Goal: Book appointment/travel/reservation

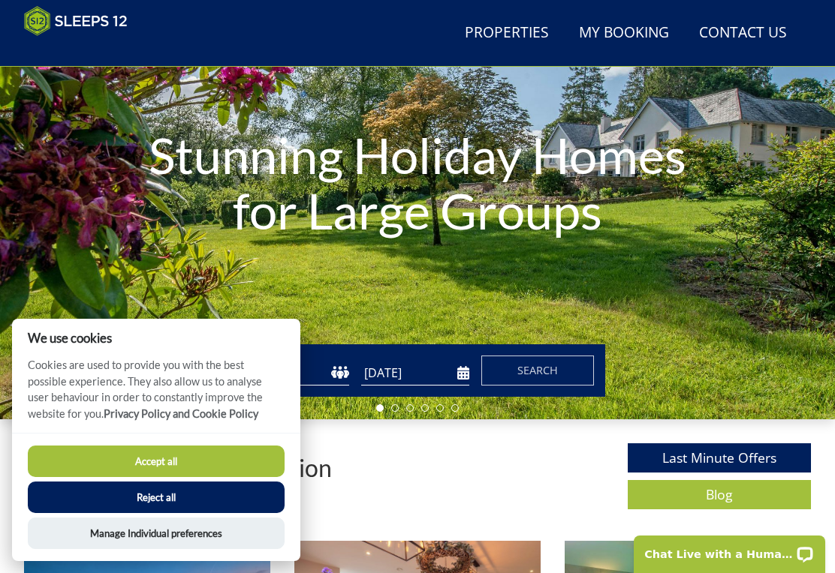
click at [403, 495] on div "Large Group Accommodation Last Minute Offers Blog" at bounding box center [417, 481] width 787 height 74
click at [195, 312] on div "Stunning Holiday Homes for Large Groups" at bounding box center [417, 186] width 835 height 468
click at [338, 374] on select "1 2 3 4 5 6 7 8 9 10 11 12 13 14 15 16 17 18 19 20 21 22 23 24 25 26 27 28 29 3…" at bounding box center [295, 373] width 108 height 25
select select "12"
click at [450, 375] on input "[DATE]" at bounding box center [415, 373] width 108 height 25
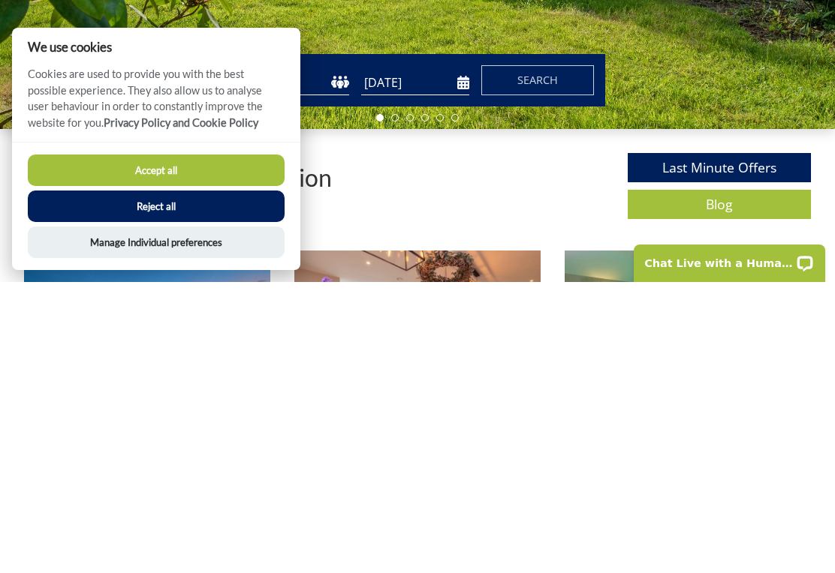
scroll to position [457, 0]
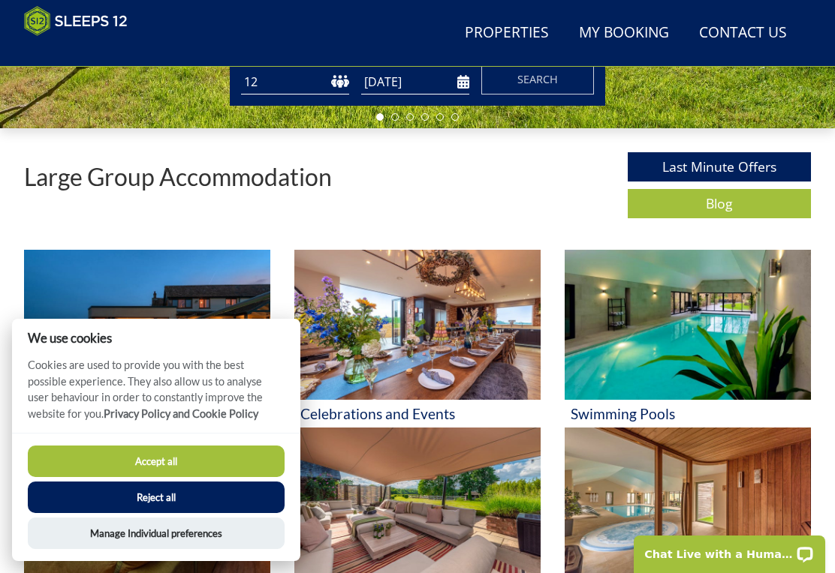
click at [390, 84] on input "[DATE]" at bounding box center [415, 82] width 108 height 25
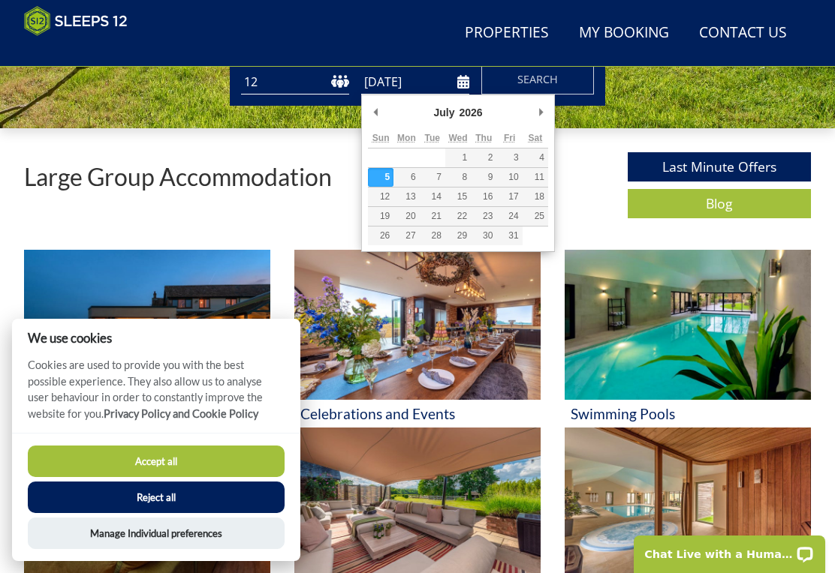
scroll to position [456, 0]
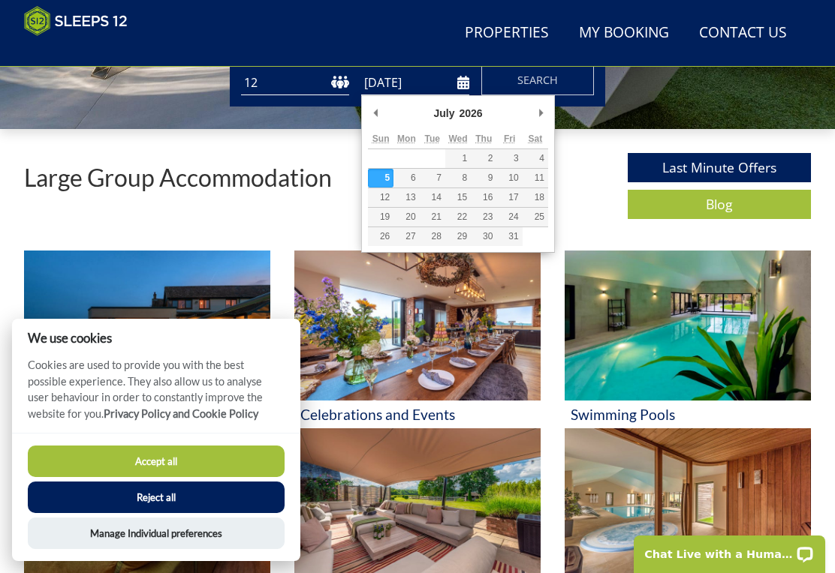
type input "[DATE]"
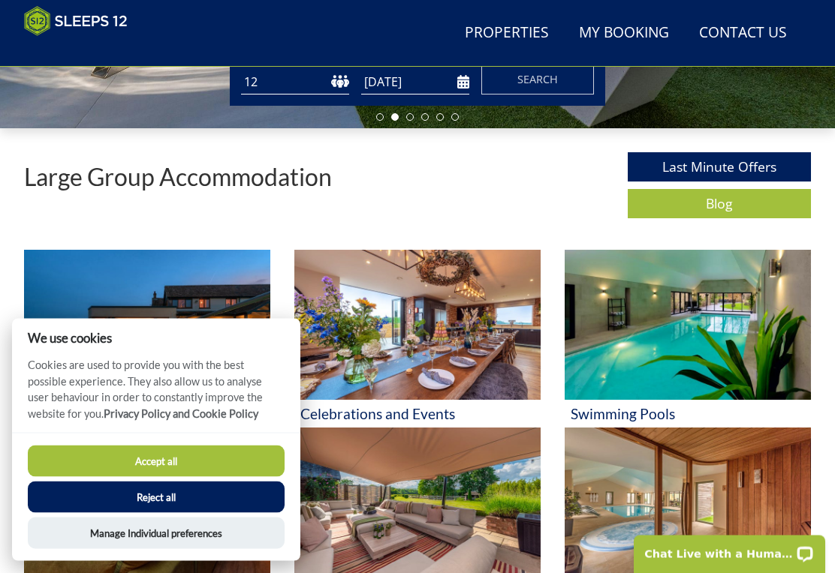
scroll to position [457, 0]
click at [522, 78] on span "Search" at bounding box center [537, 79] width 41 height 14
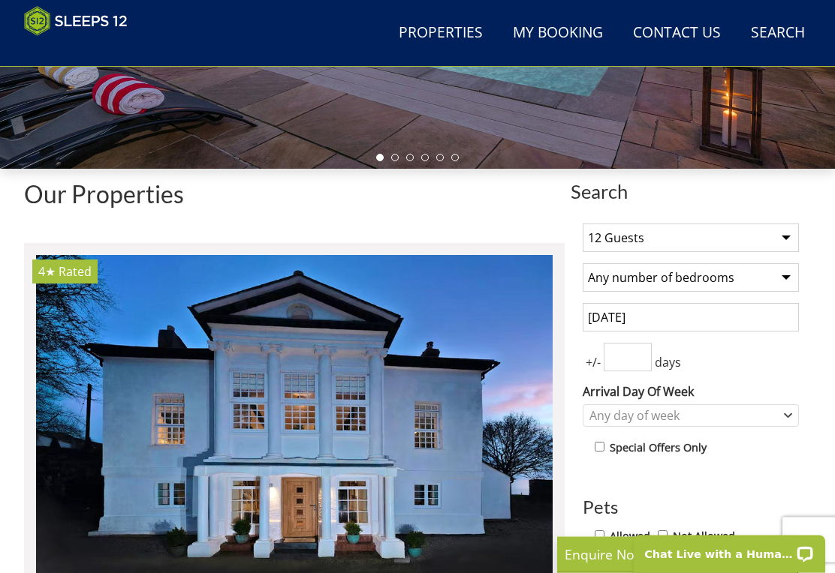
scroll to position [417, 0]
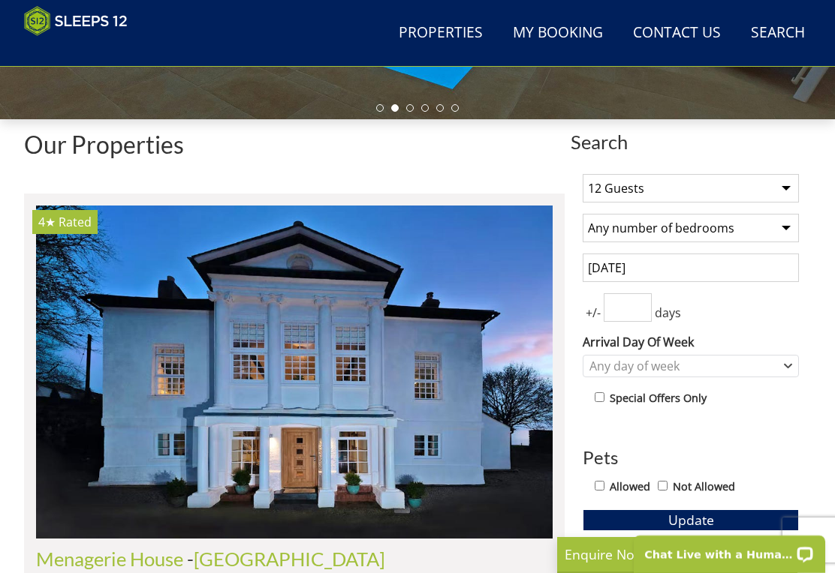
click at [635, 305] on input "number" at bounding box center [628, 307] width 48 height 29
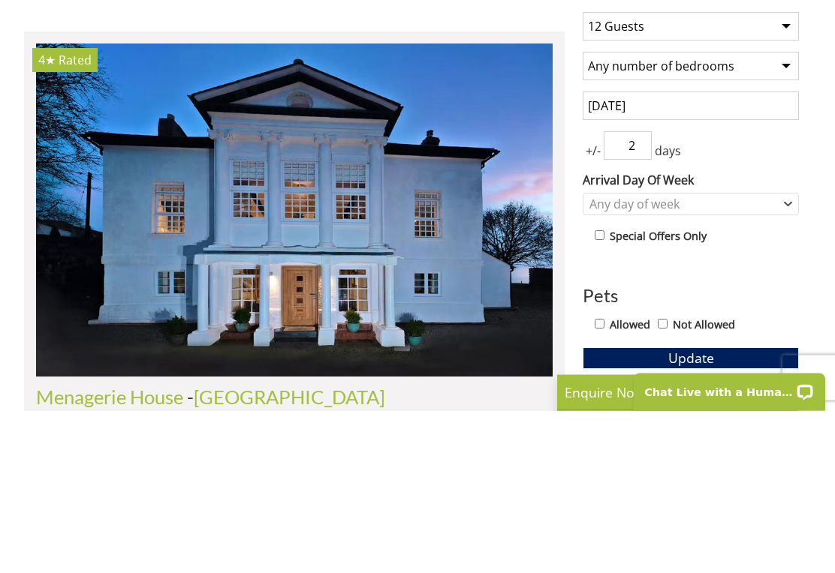
type input "2"
click at [691, 510] on button "Update" at bounding box center [690, 520] width 216 height 21
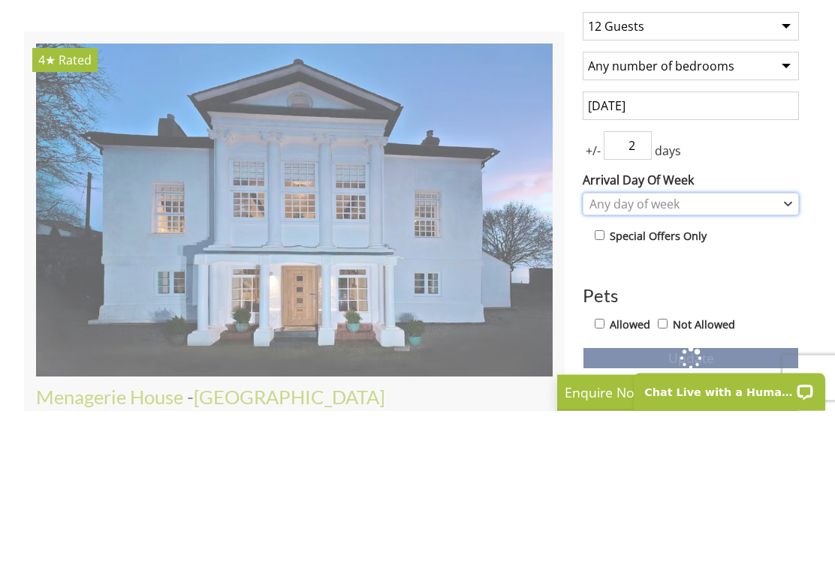
click at [775, 359] on div "Any day of week" at bounding box center [682, 367] width 194 height 17
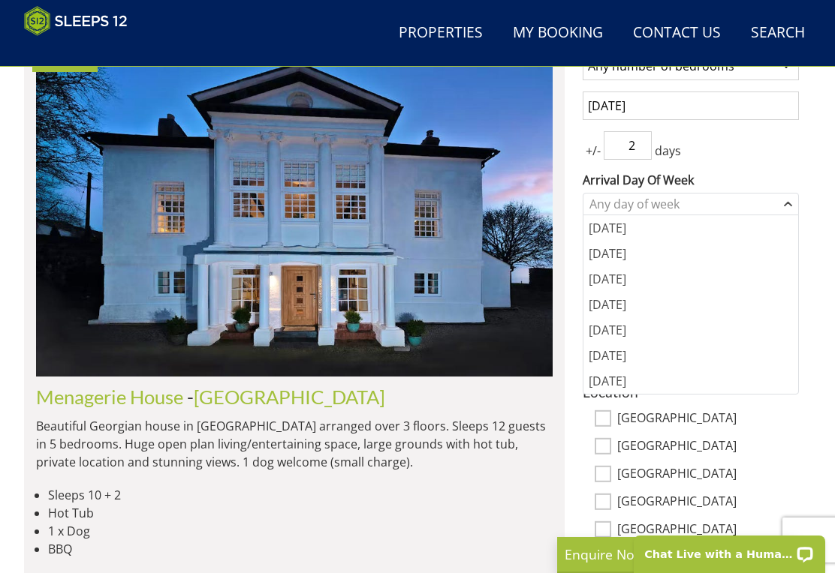
click at [600, 341] on div "[DATE]" at bounding box center [690, 331] width 215 height 26
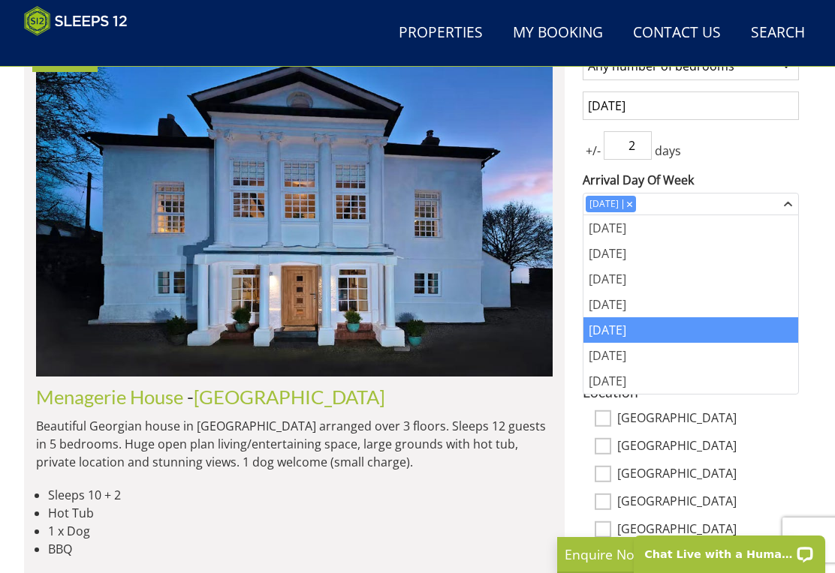
click at [527, 478] on div "[GEOGRAPHIC_DATA] - [GEOGRAPHIC_DATA] Beautiful Georgian house in [GEOGRAPHIC_D…" at bounding box center [294, 519] width 516 height 265
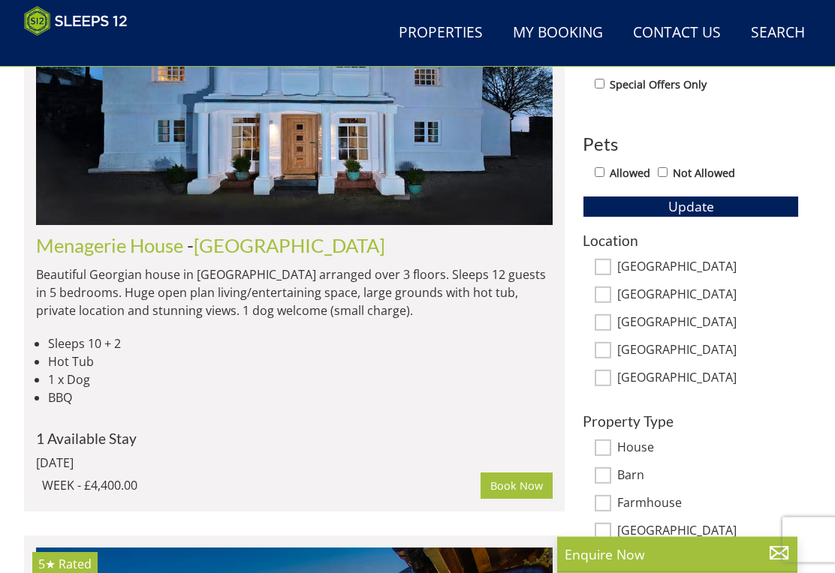
scroll to position [780, 0]
click at [505, 353] on li "Hot Tub" at bounding box center [300, 362] width 504 height 18
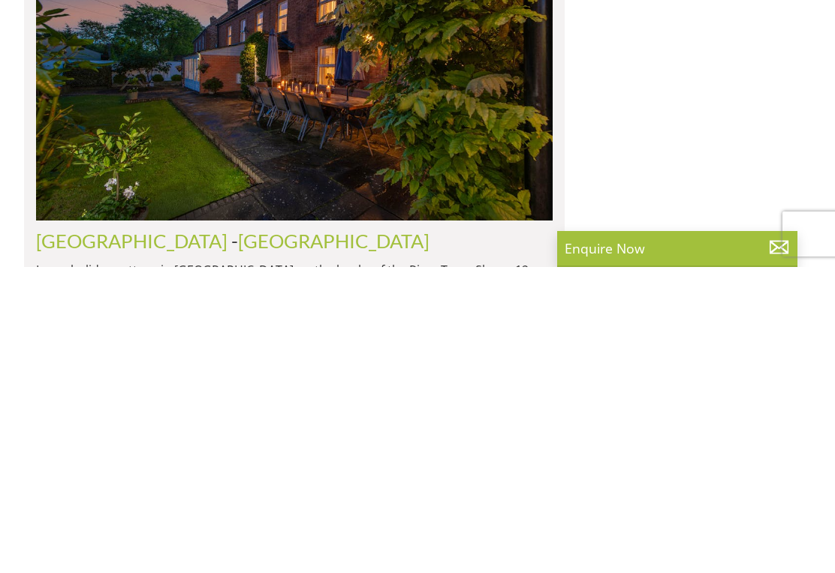
scroll to position [1165, 0]
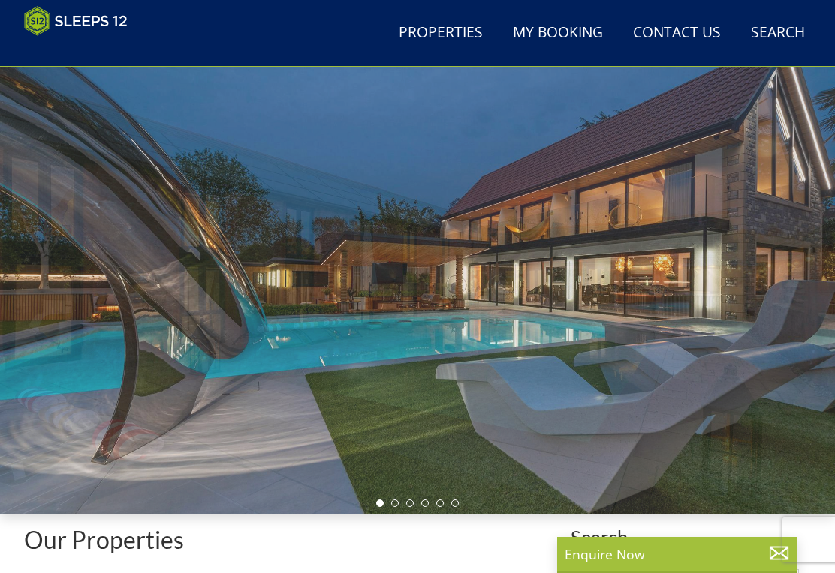
select select "12"
